Goal: Complete application form: Complete application form

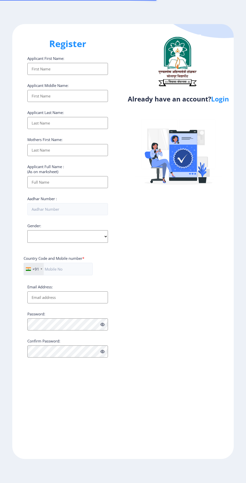
select select
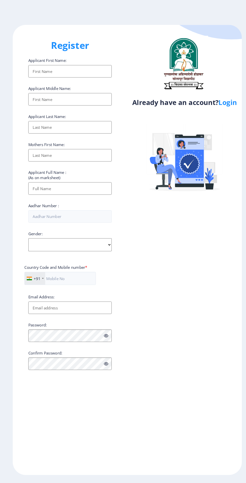
click at [222, 103] on link "Login" at bounding box center [220, 98] width 18 height 9
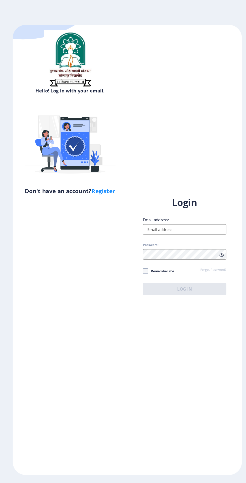
click at [196, 227] on input "Email address:" at bounding box center [178, 222] width 80 height 10
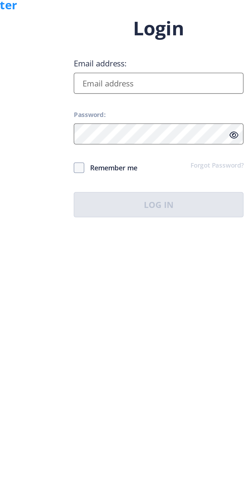
type input "[EMAIL_ADDRESS][DOMAIN_NAME]"
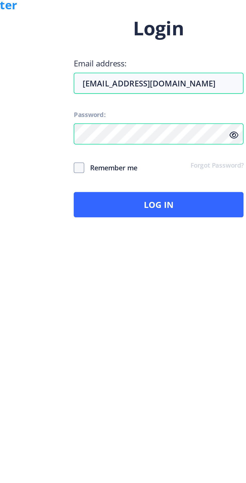
click at [139, 264] on span at bounding box center [140, 261] width 5 height 5
click at [138, 262] on input "Remember me" at bounding box center [138, 262] width 0 height 0
checkbox input "true"
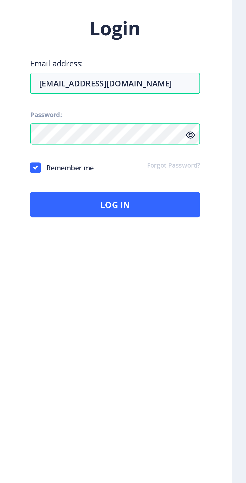
click at [215, 248] on icon at bounding box center [214, 247] width 4 height 4
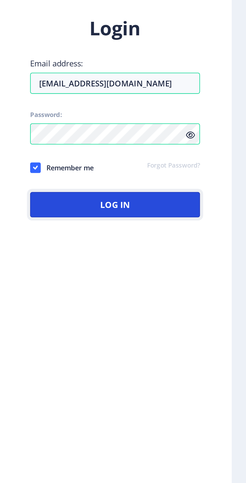
click at [151, 285] on button "Log In" at bounding box center [178, 279] width 80 height 12
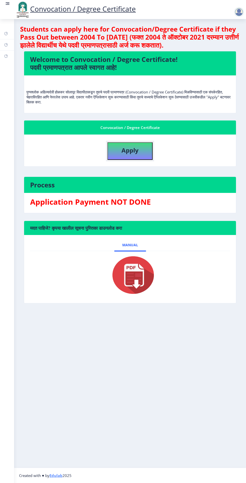
click at [122, 147] on b "Apply" at bounding box center [129, 150] width 17 height 8
select select
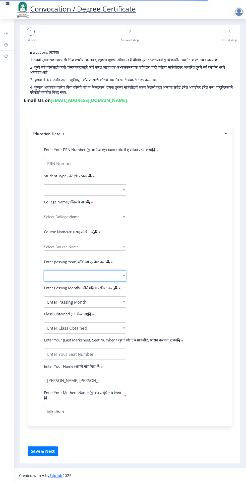
click at [49, 275] on select "2025 2024 2023 2022 2021 2020 2019 2018 2017 2016 2015 2014 2013 2012 2011 2010…" at bounding box center [85, 275] width 82 height 11
select select "2025"
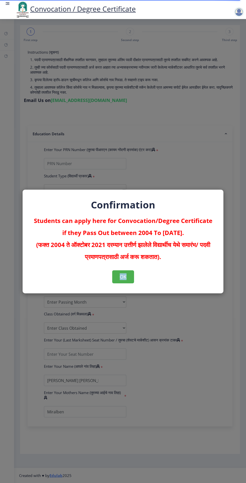
click at [148, 297] on div "Confirmation Students can apply here for Convocation/Degree Certificate if they…" at bounding box center [123, 241] width 246 height 483
click at [177, 279] on div "OK" at bounding box center [123, 276] width 180 height 13
click at [125, 278] on button "OK" at bounding box center [123, 276] width 22 height 13
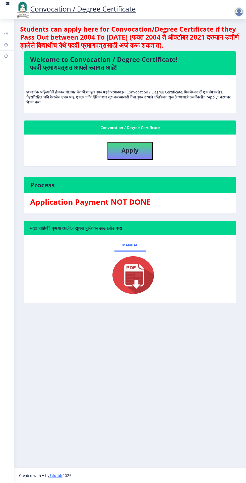
click at [8, 3] on rect at bounding box center [8, 2] width 4 height 1
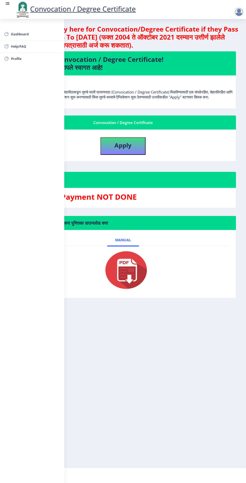
click at [16, 58] on span "Profile" at bounding box center [35, 59] width 49 height 6
select select "[DEMOGRAPHIC_DATA]"
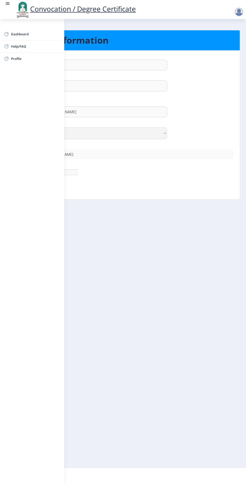
click at [183, 264] on nb-layout-column "Personal Information First Name : Dinki Last Name: [PERSON_NAME] Full Name : (A…" at bounding box center [123, 243] width 246 height 449
click at [170, 270] on nb-layout-column "Personal Information First Name : Dinki Last Name: [PERSON_NAME] Full Name : (A…" at bounding box center [123, 243] width 246 height 449
click at [8, 4] on rect at bounding box center [8, 3] width 3 height 1
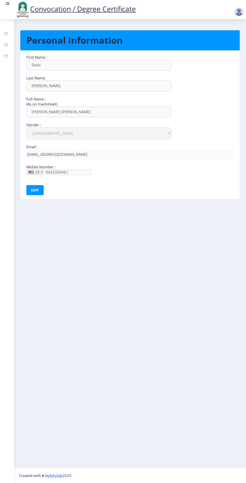
click at [229, 5] on div at bounding box center [240, 9] width 22 height 17
click at [235, 19] on nav "Convocation / Degree Certificate" at bounding box center [123, 9] width 246 height 19
click at [235, 18] on nav "Convocation / Degree Certificate" at bounding box center [123, 9] width 246 height 19
click at [60, 11] on link "Convocation / Degree Certificate" at bounding box center [75, 9] width 121 height 10
click at [59, 12] on link "Convocation / Degree Certificate" at bounding box center [75, 9] width 121 height 10
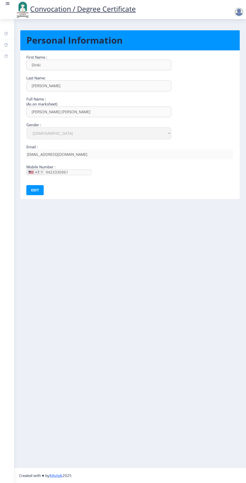
click at [8, 4] on rect at bounding box center [8, 3] width 3 height 1
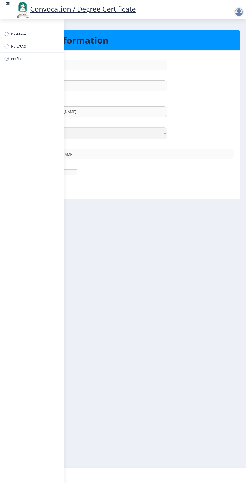
click at [21, 36] on span "Dashboard" at bounding box center [35, 34] width 49 height 6
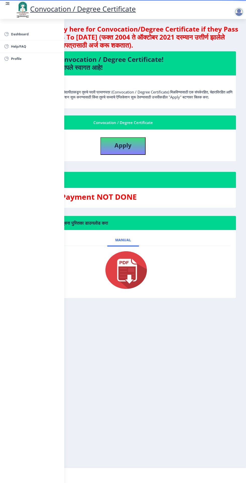
click at [171, 331] on nb-layout-column "Students can apply here for Convocation/Degree Certificate if they Pass Out bet…" at bounding box center [123, 243] width 246 height 449
click at [61, 251] on div "Dashboard Help/FAQ Profile" at bounding box center [32, 251] width 64 height 464
click at [101, 196] on nb-card-body "Application Payment NOT DONE" at bounding box center [123, 198] width 226 height 20
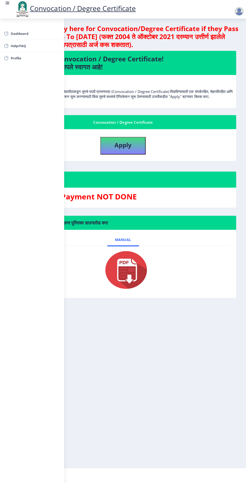
click at [9, 8] on link at bounding box center [7, 9] width 5 height 17
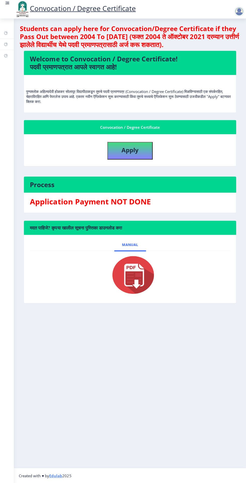
click at [10, 8] on link at bounding box center [7, 9] width 5 height 17
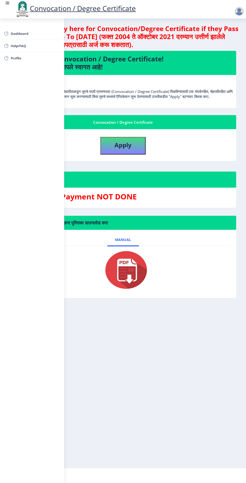
click at [10, 9] on link at bounding box center [7, 9] width 5 height 17
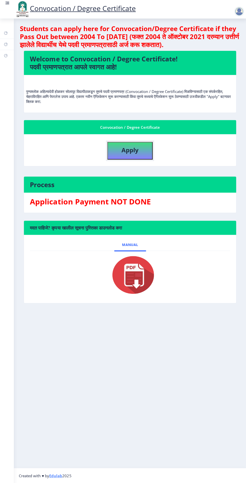
click at [125, 153] on b "Apply" at bounding box center [129, 150] width 17 height 8
select select
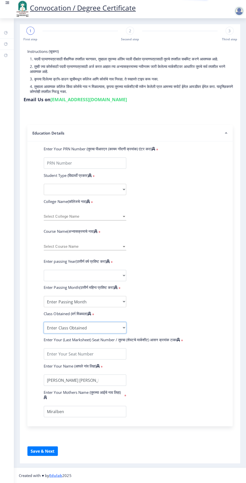
click at [109, 328] on select "Enter Class Obtained FIRST CLASS WITH DISTINCTION FIRST CLASS HIGHER SECOND CLA…" at bounding box center [85, 328] width 82 height 11
select select "Grade A+"
click at [102, 304] on select "Enter Passing Month March April May October November December" at bounding box center [85, 301] width 82 height 11
click at [64, 303] on select "Enter Passing Month March April May October November December" at bounding box center [85, 301] width 82 height 11
select select "April"
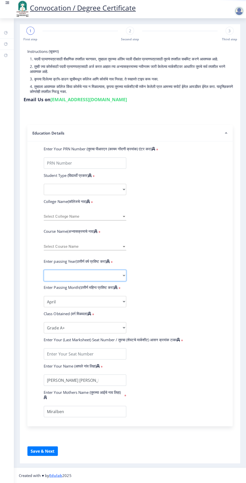
click at [59, 279] on select "2025 2024 2023 2022 2021 2020 2019 2018 2017 2016 2015 2014 2013 2012 2011 2010…" at bounding box center [85, 275] width 82 height 11
select select "2025"
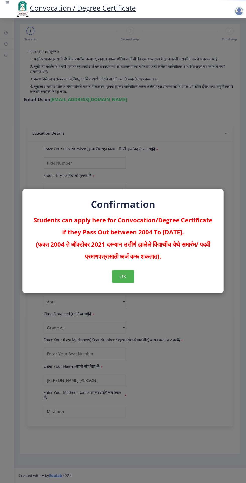
click at [147, 335] on div "Confirmation Students can apply here for Convocation/Degree Certificate if they…" at bounding box center [123, 241] width 246 height 483
click at [37, 199] on div "Confirmation Students can apply here for Convocation/Degree Certificate if they…" at bounding box center [123, 241] width 246 height 483
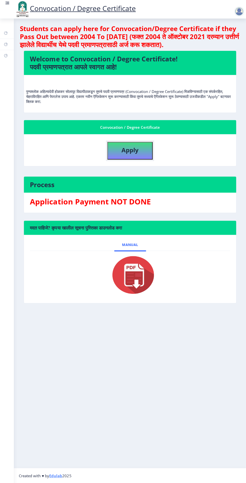
click at [129, 146] on h4 "Apply" at bounding box center [129, 150] width 17 height 8
select select
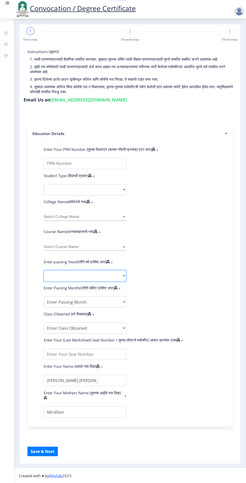
click at [63, 277] on select "2025 2024 2023 2022 2021 2020 2019 2018 2017 2016 2015 2014 2013 2012 2011 2010…" at bounding box center [85, 275] width 82 height 11
click at [61, 279] on select "2025 2024 2023 2022 2021 2020 2019 2018 2017 2016 2015 2014 2013 2012 2011 2010…" at bounding box center [85, 275] width 82 height 11
select select "2022"
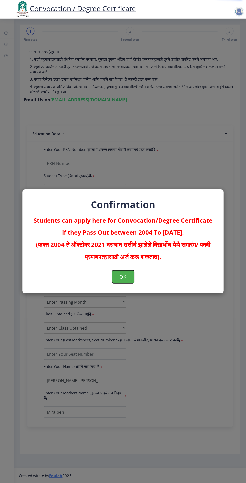
click at [125, 283] on button "OK" at bounding box center [123, 276] width 22 height 13
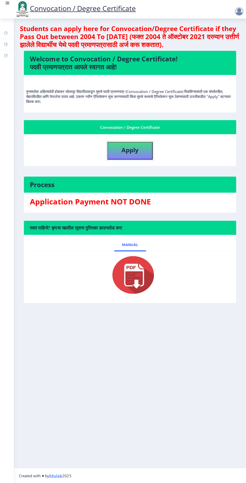
click at [122, 157] on button "Apply" at bounding box center [129, 151] width 45 height 18
select select
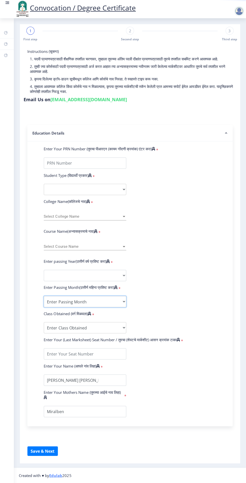
click at [108, 302] on select "Enter Passing Month March April May October November December" at bounding box center [85, 301] width 82 height 11
select select "April"
click at [113, 277] on select "2025 2024 2023 2022 2021 2020 2019 2018 2017 2016 2015 2014 2013 2012 2011 2010…" at bounding box center [85, 275] width 82 height 11
click at [104, 278] on select "2025 2024 2023 2022 2021 2020 2019 2018 2017 2016 2015 2014 2013 2012 2011 2010…" at bounding box center [85, 275] width 82 height 11
select select "2024"
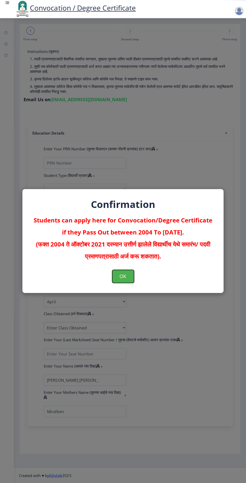
click at [122, 283] on button "OK" at bounding box center [123, 276] width 22 height 13
